Goal: Find specific page/section: Find specific page/section

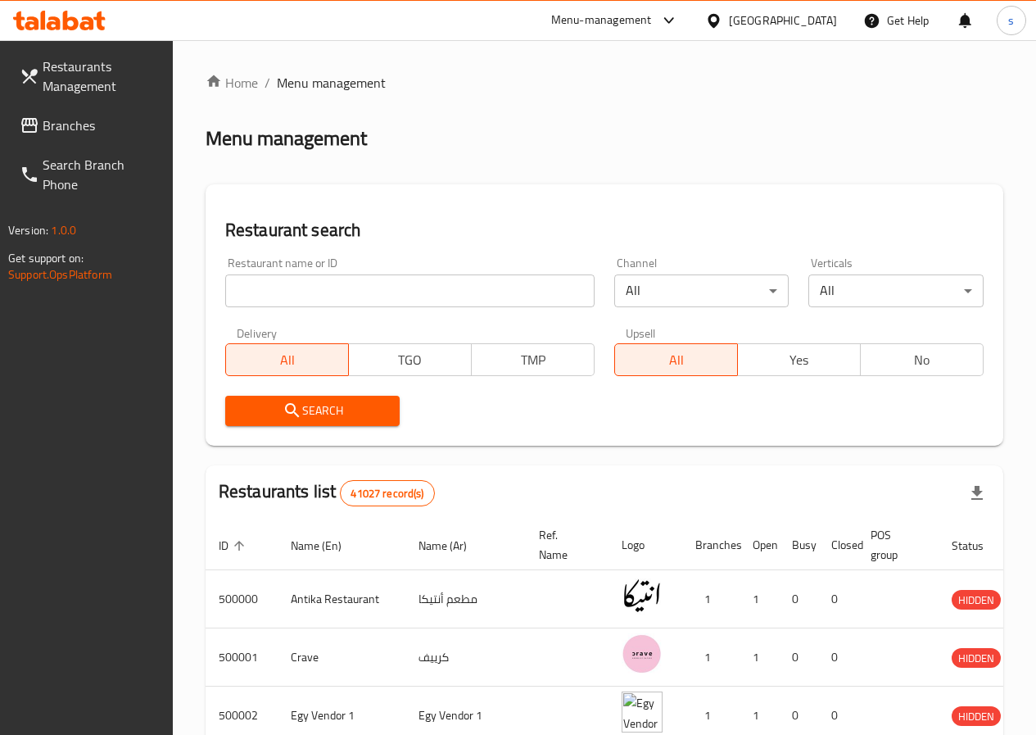
click at [284, 297] on input "search" at bounding box center [409, 290] width 369 height 33
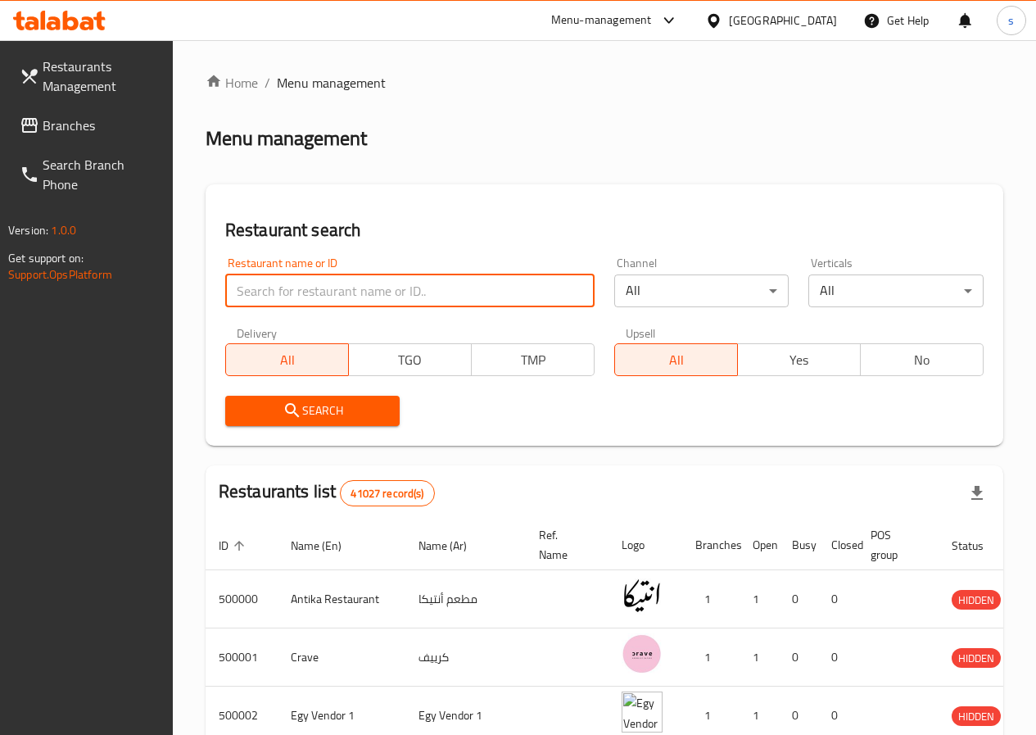
click at [335, 287] on input "search" at bounding box center [409, 290] width 369 height 33
paste input "776933"
type input "776933"
click button "Search" at bounding box center [312, 411] width 175 height 30
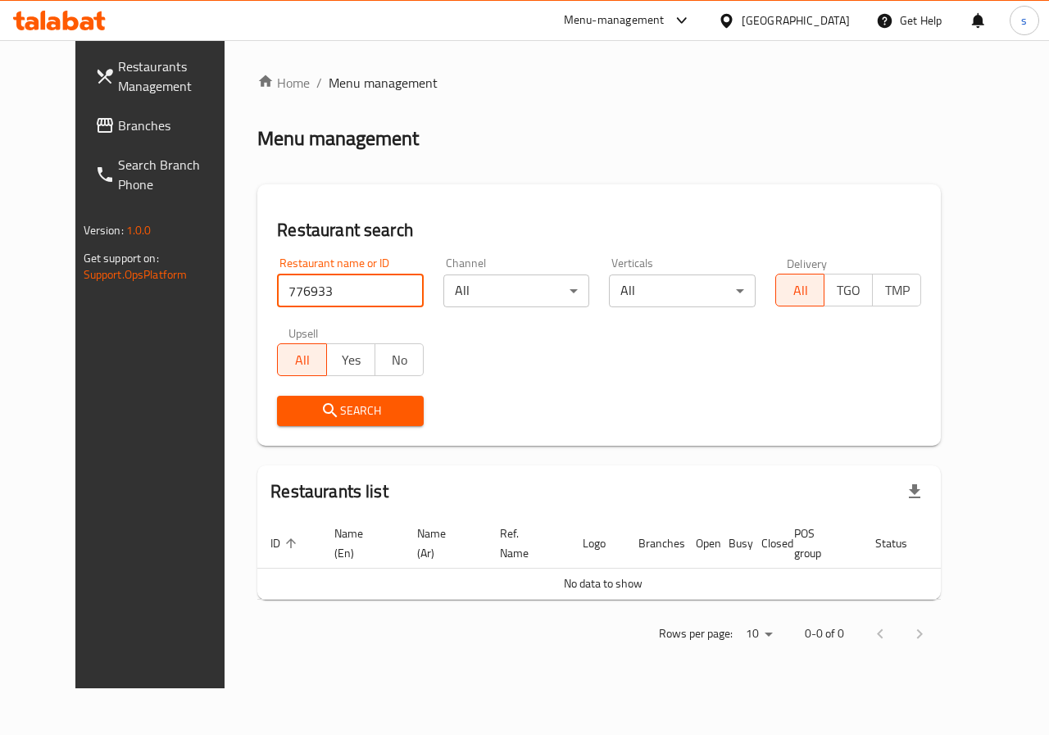
click at [741, 25] on div at bounding box center [730, 20] width 24 height 18
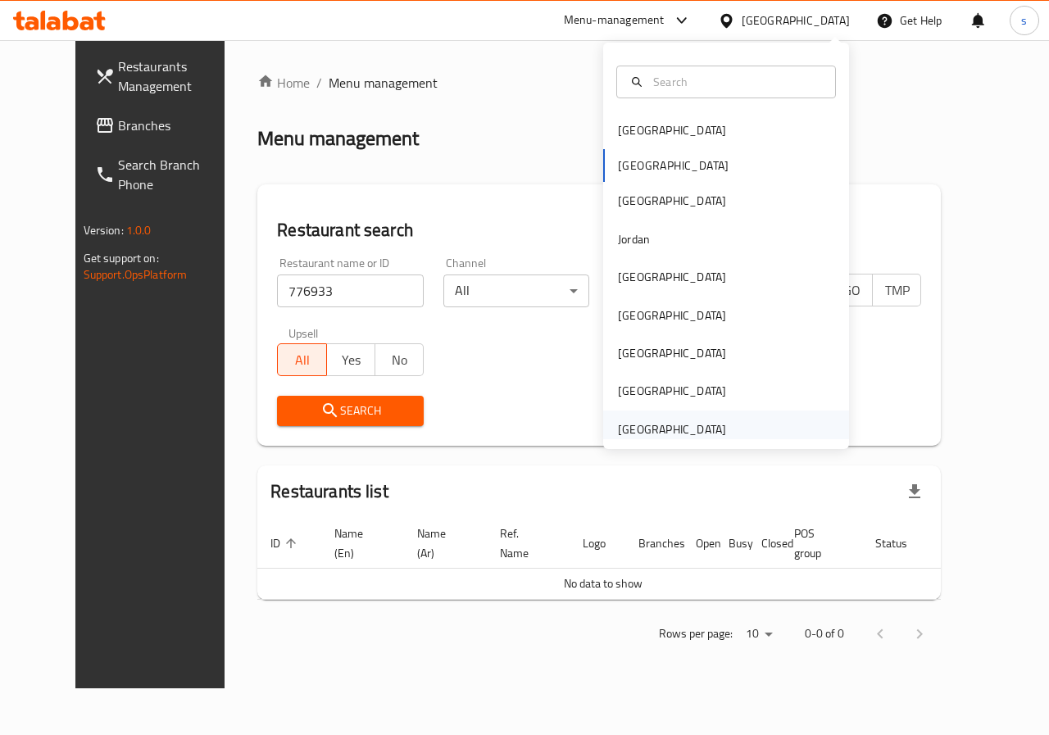
click at [639, 429] on div "[GEOGRAPHIC_DATA]" at bounding box center [672, 429] width 108 height 18
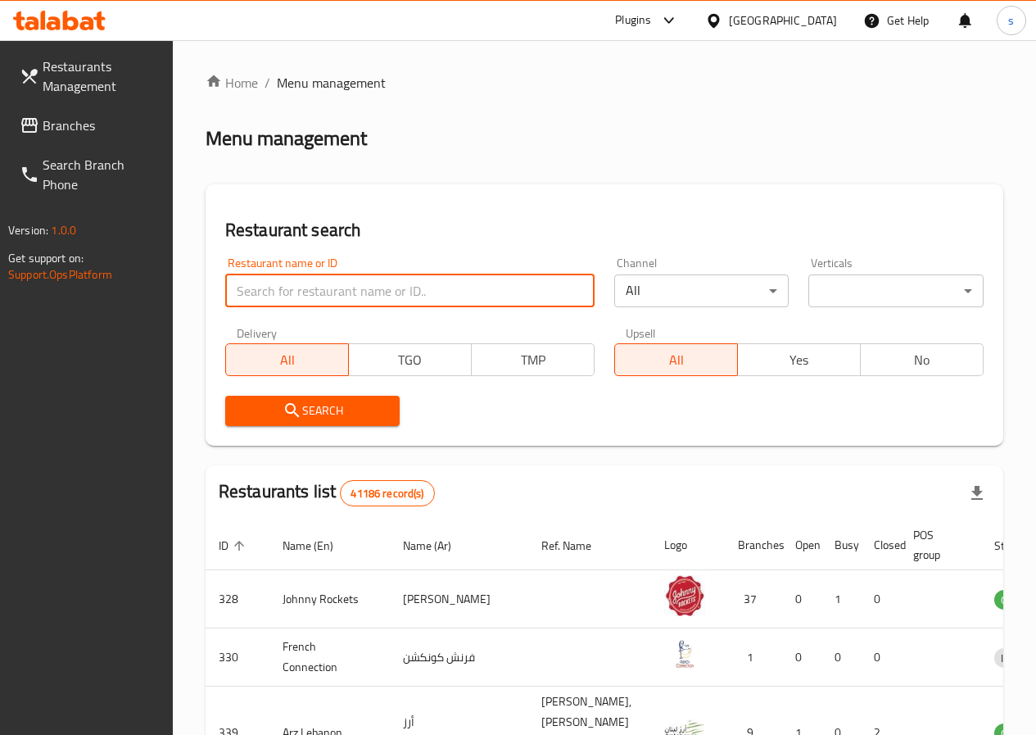
click at [356, 300] on input "search" at bounding box center [409, 290] width 369 height 33
paste input "776933"
type input "776933"
click at [320, 292] on input "776933" at bounding box center [409, 290] width 369 height 33
click button "Search" at bounding box center [312, 411] width 175 height 30
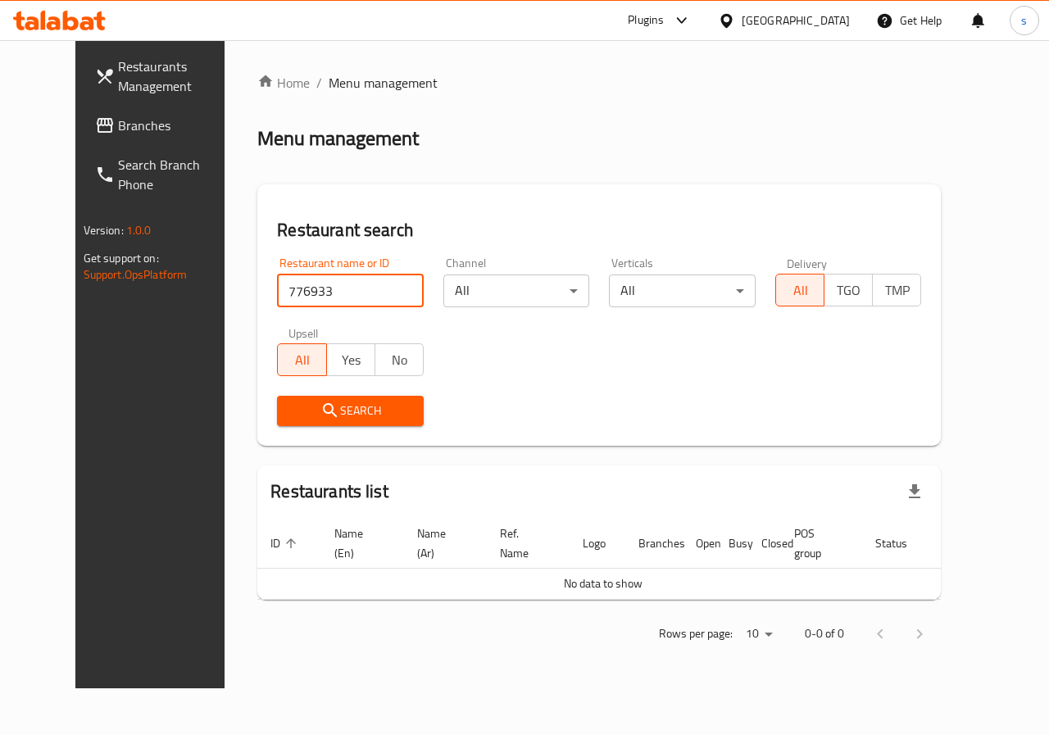
click at [305, 291] on input "776933" at bounding box center [350, 290] width 147 height 33
click button "Search" at bounding box center [350, 411] width 147 height 30
click at [294, 291] on input "776933" at bounding box center [350, 290] width 147 height 33
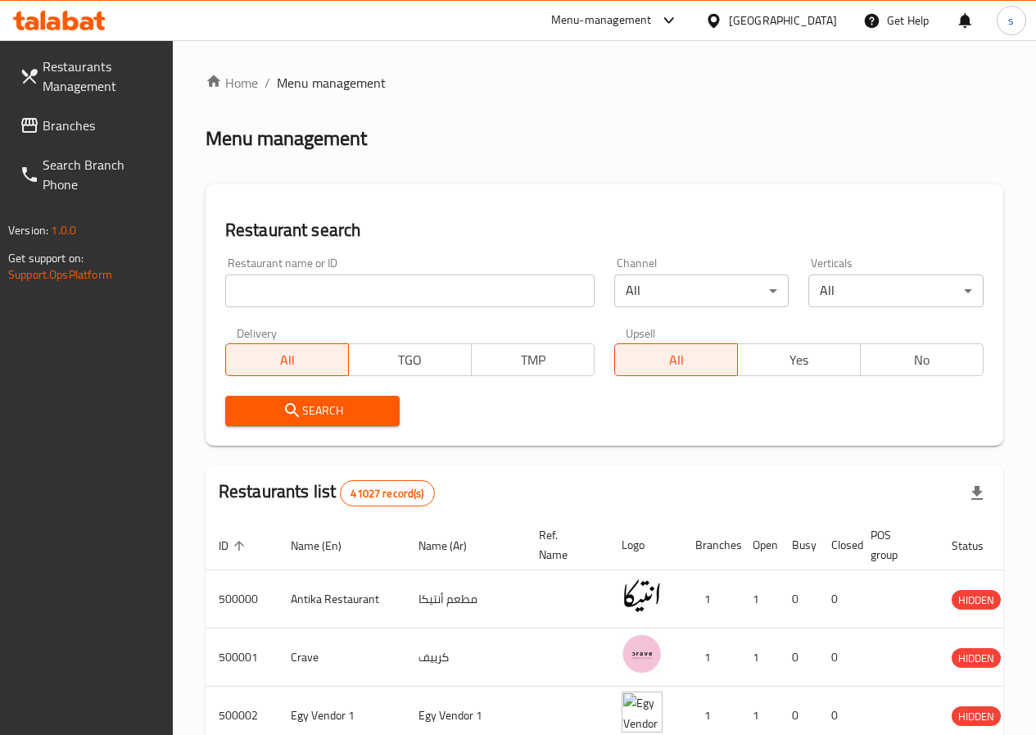
click at [284, 294] on input "search" at bounding box center [409, 290] width 369 height 33
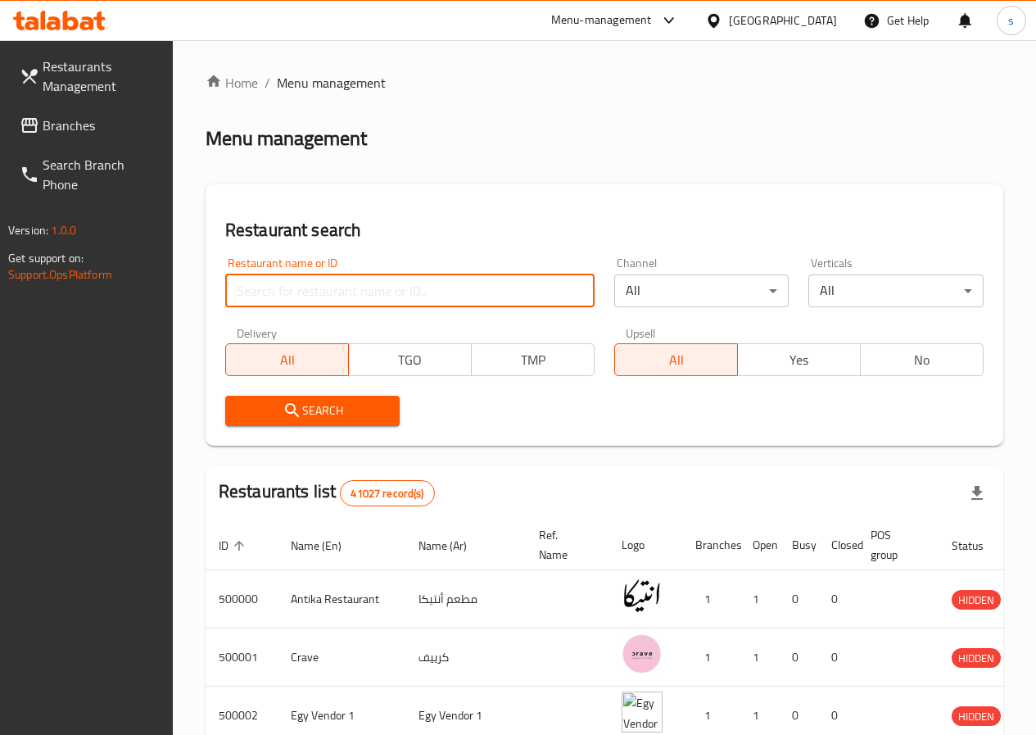
type input "776933"
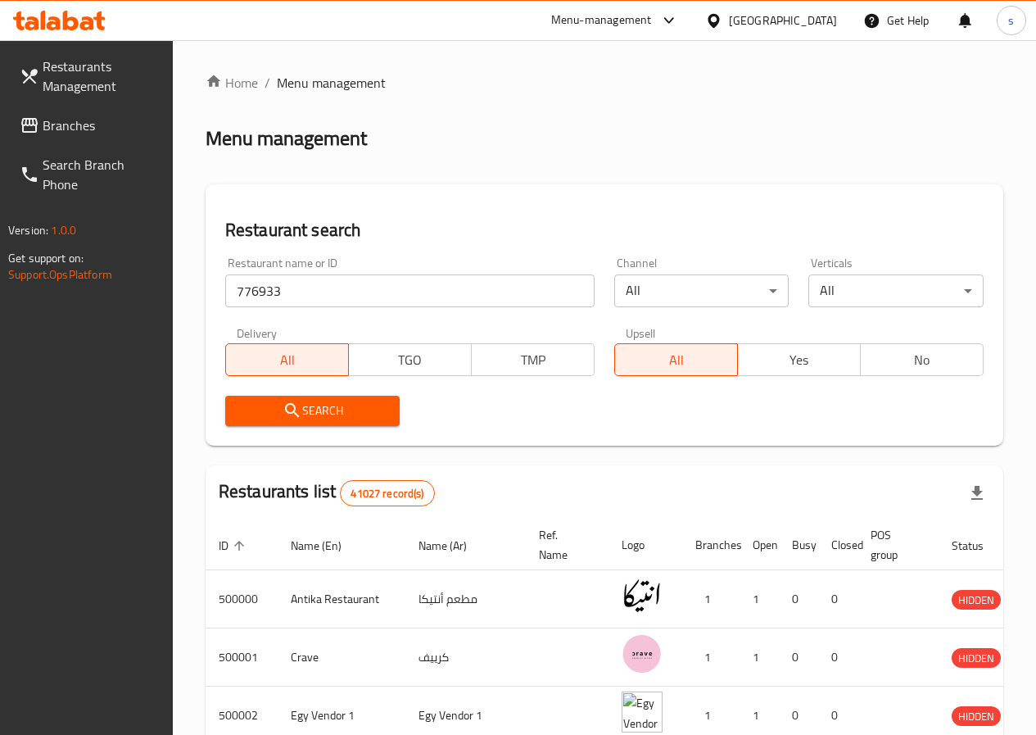
click at [813, 8] on div "[GEOGRAPHIC_DATA]" at bounding box center [771, 20] width 158 height 39
click at [729, 19] on div at bounding box center [717, 20] width 24 height 18
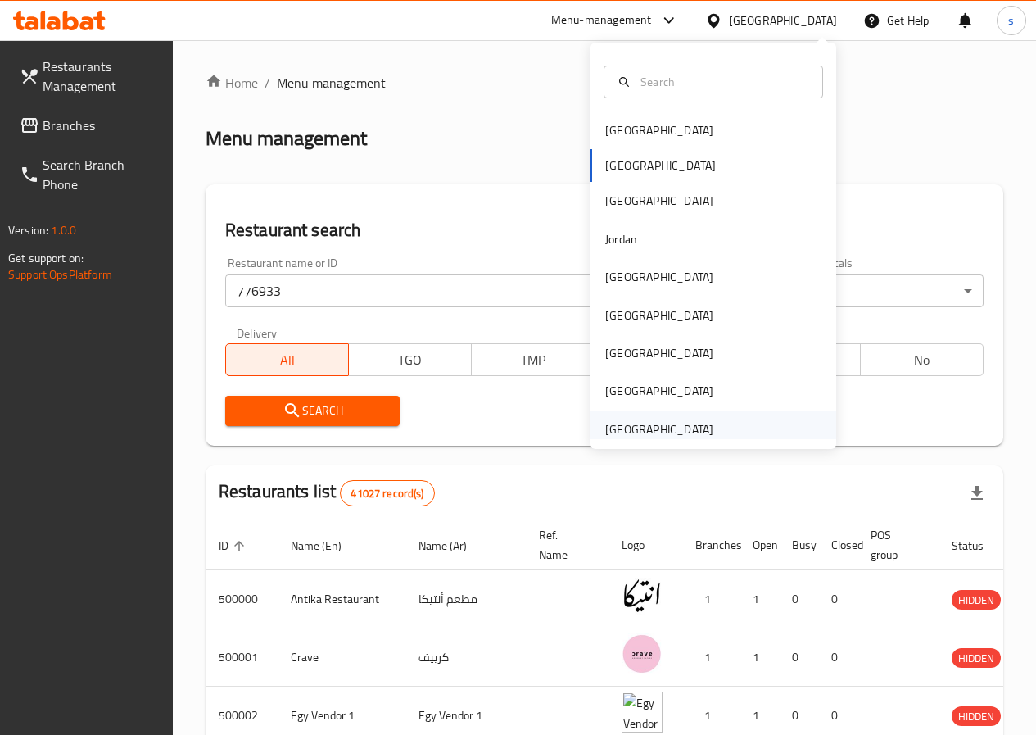
click at [611, 427] on div "[GEOGRAPHIC_DATA]" at bounding box center [659, 429] width 108 height 18
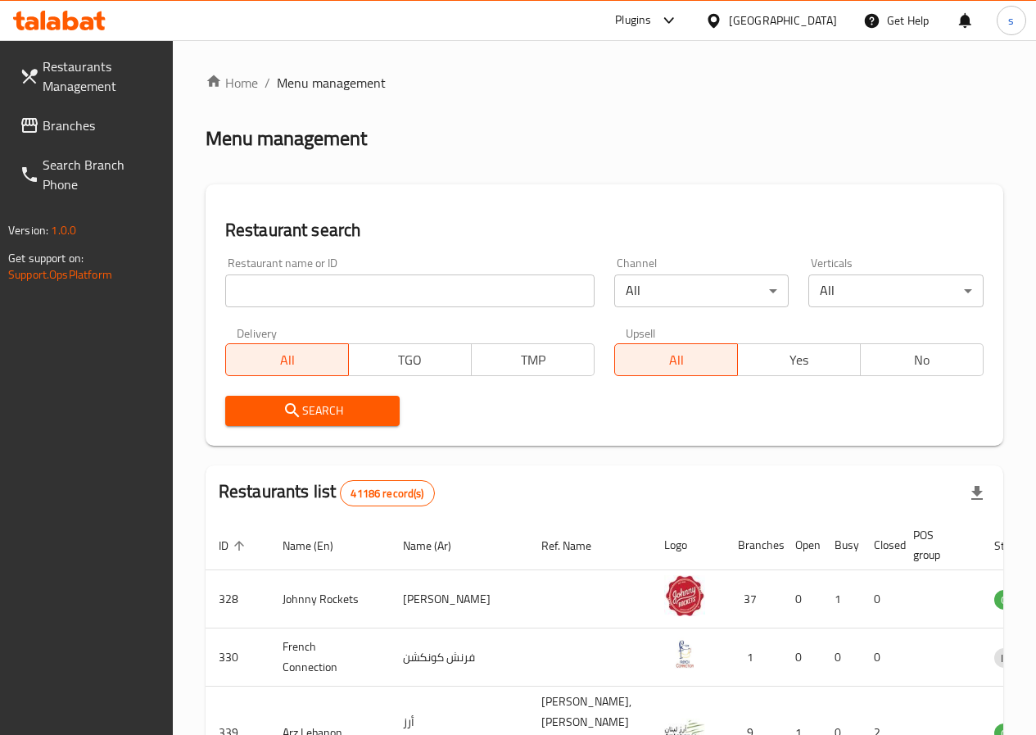
click at [288, 283] on input "search" at bounding box center [409, 290] width 369 height 33
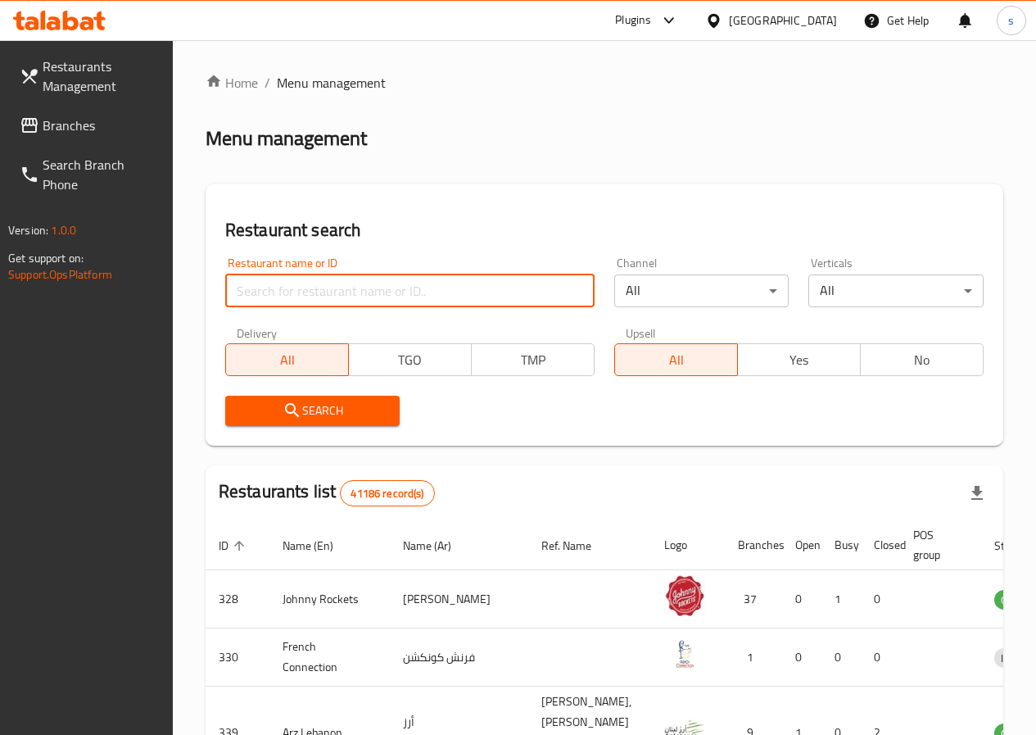
type input "776933"
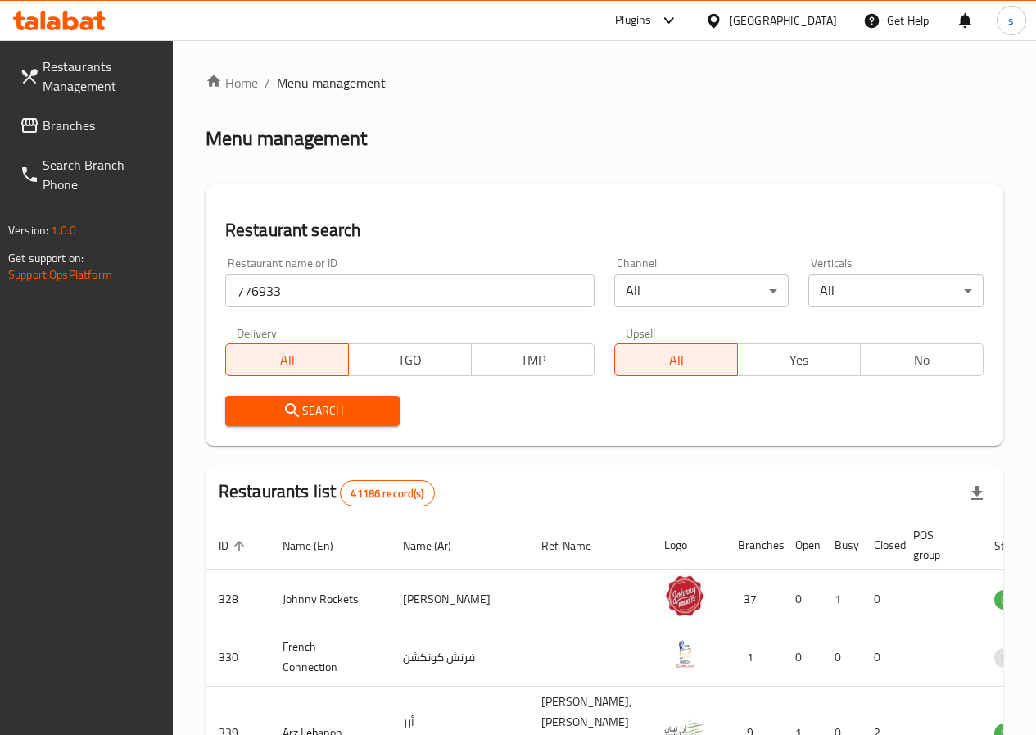
click at [305, 409] on span "Search" at bounding box center [312, 411] width 149 height 20
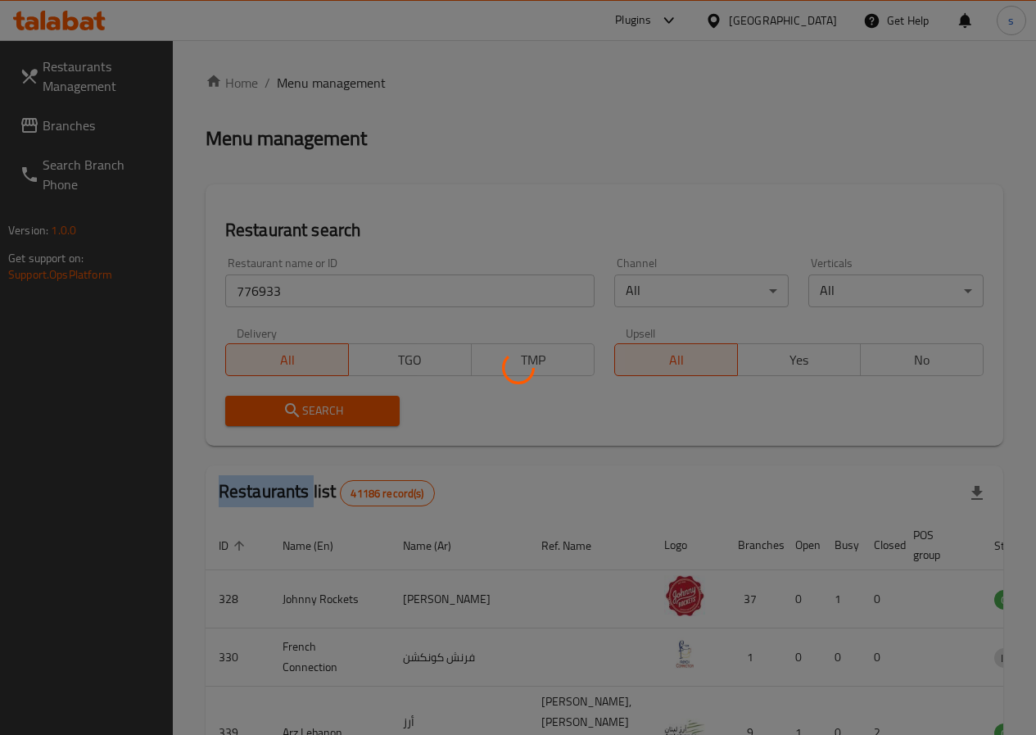
click at [303, 409] on div at bounding box center [518, 367] width 1036 height 735
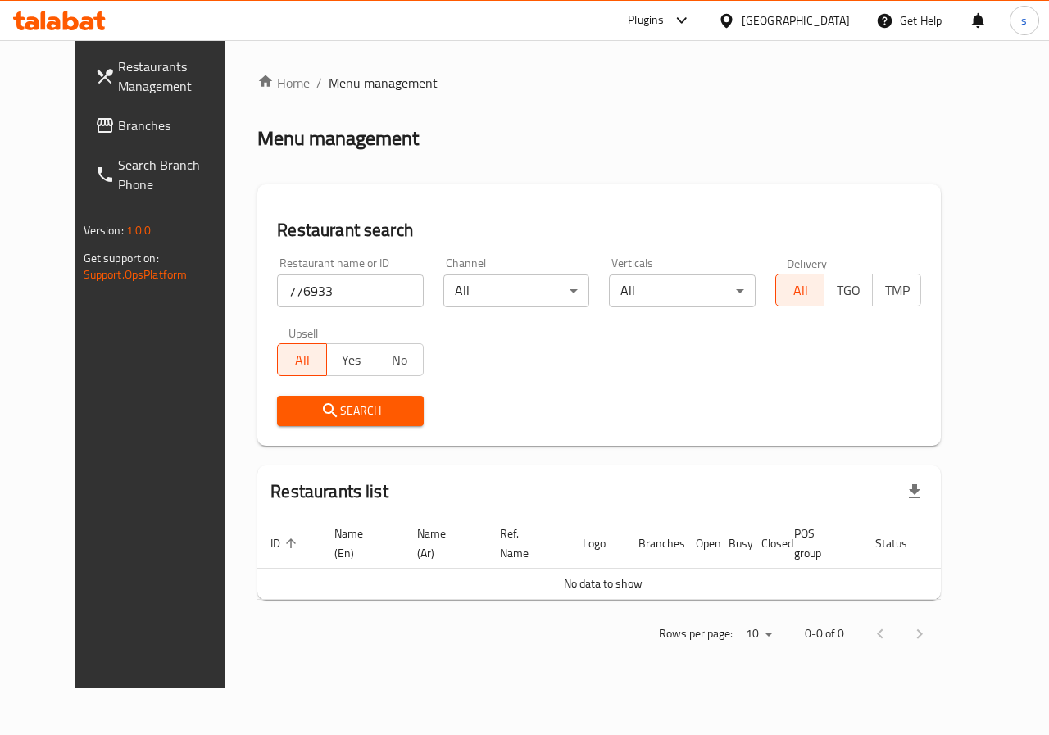
click at [94, 387] on div "Restaurants Management Branches Search Branch Phone Version: 1.0.0 Get support …" at bounding box center [162, 407] width 175 height 735
click at [118, 124] on span "Branches" at bounding box center [178, 126] width 120 height 20
